Goal: Use online tool/utility: Utilize a website feature to perform a specific function

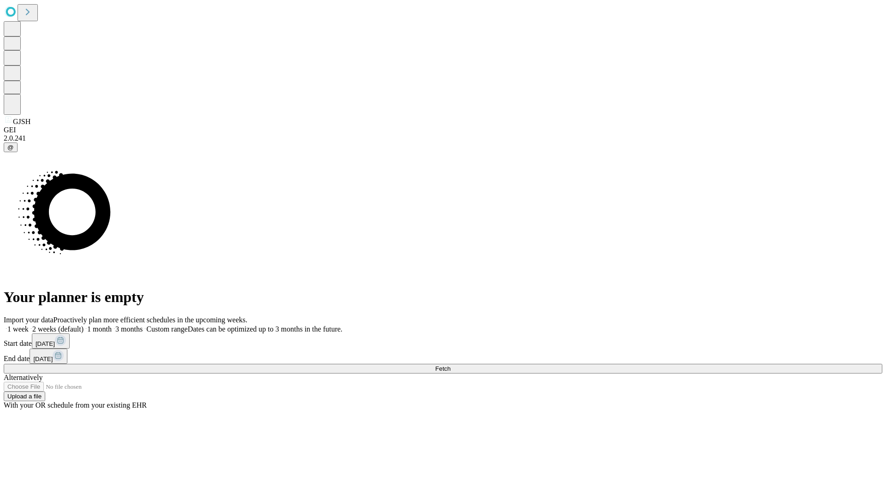
click at [450, 366] on span "Fetch" at bounding box center [442, 369] width 15 height 7
